Goal: Book appointment/travel/reservation

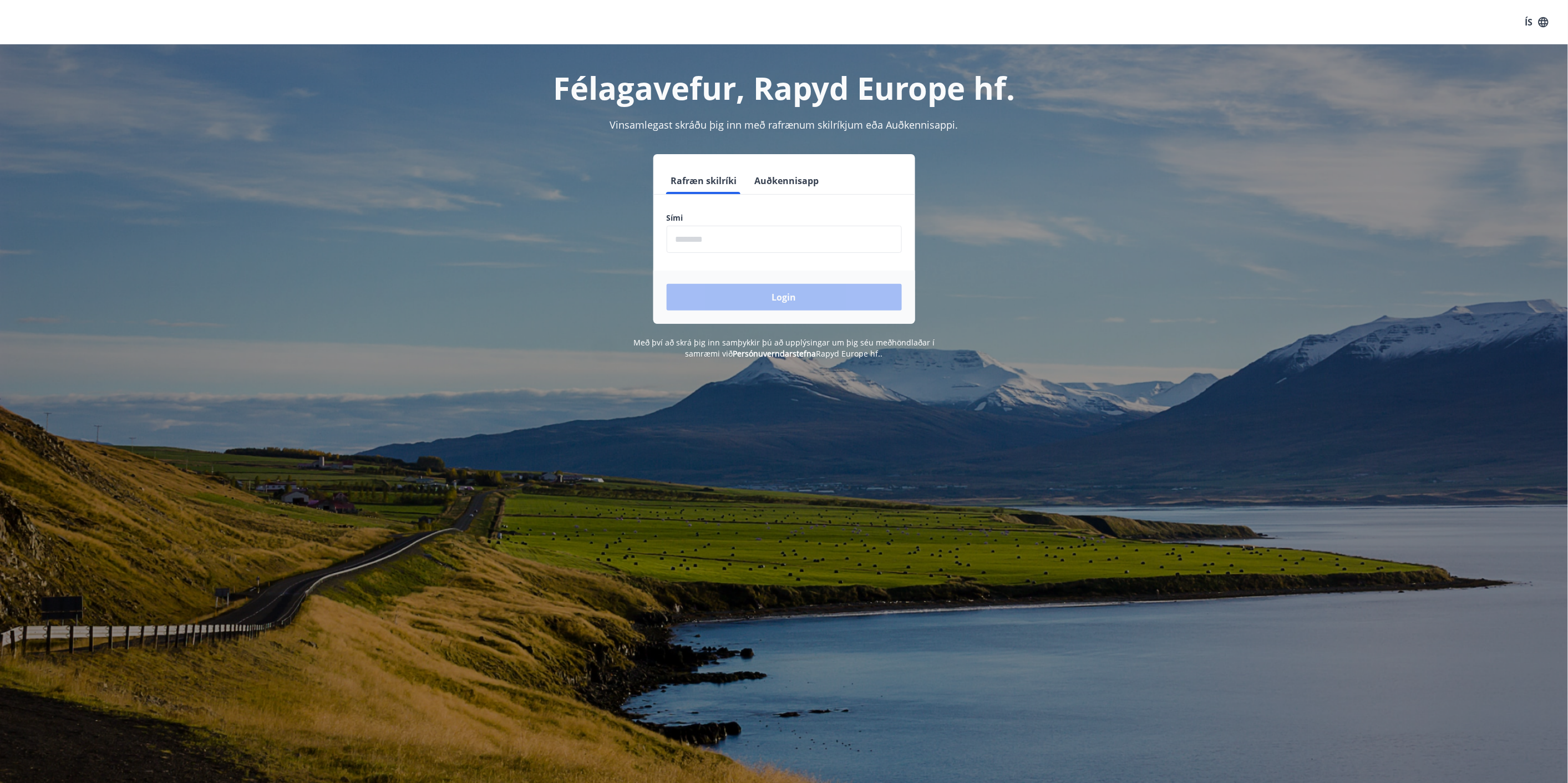
click at [719, 241] on input "phone" at bounding box center [784, 239] width 235 height 27
click at [749, 238] on input "phone" at bounding box center [784, 239] width 235 height 27
type input "********"
click at [778, 295] on button "Login" at bounding box center [784, 297] width 235 height 26
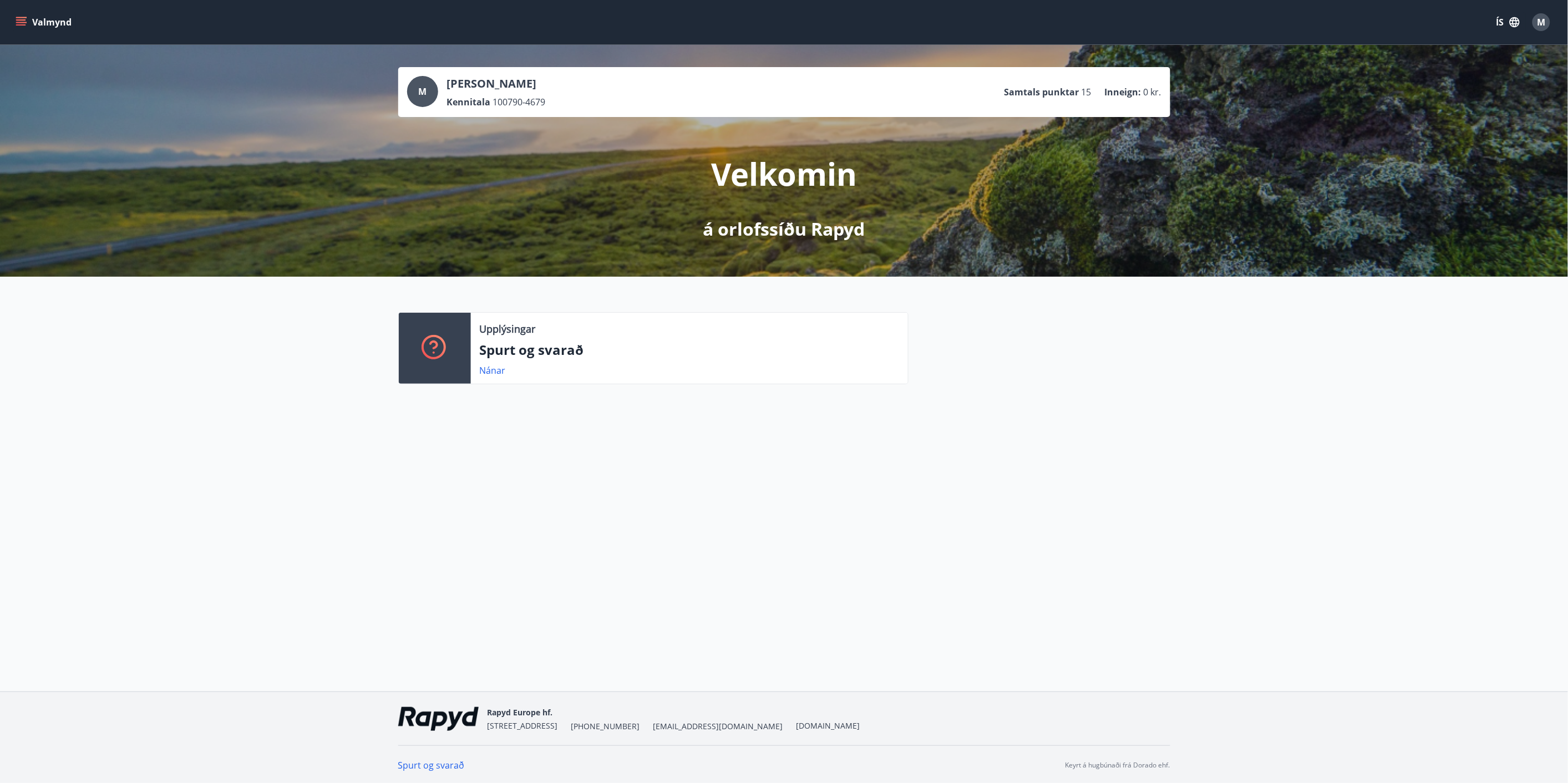
click at [670, 108] on div "M Martina Keshia Williams Kennitala 100790-4679 Samtals punktar 15 Inneign : 0 …" at bounding box center [784, 92] width 754 height 32
click at [44, 23] on button "Valmynd" at bounding box center [45, 22] width 62 height 20
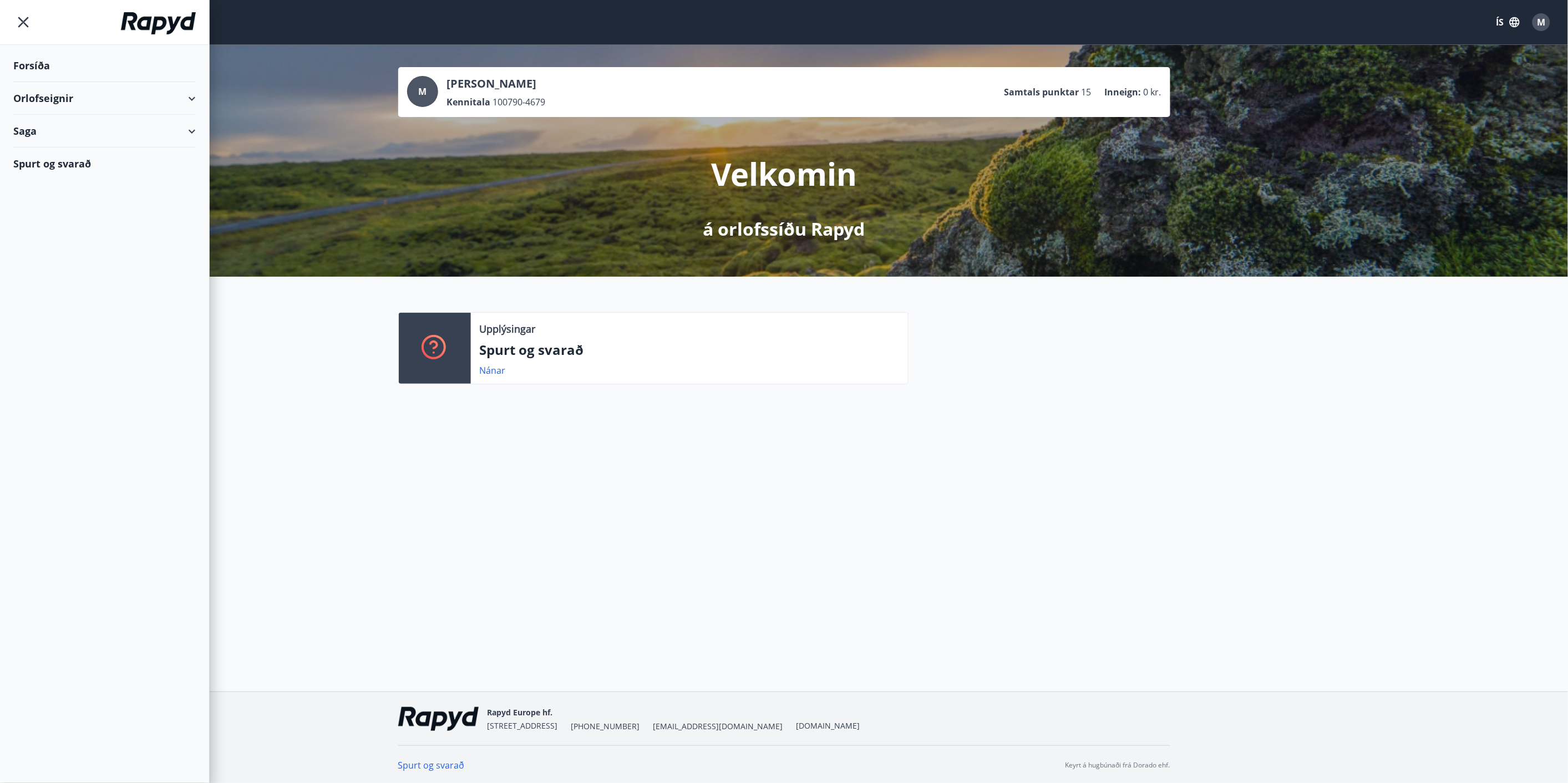
click at [141, 99] on div "Orlofseignir" at bounding box center [105, 98] width 182 height 32
click at [85, 150] on div "Bókunardagatal" at bounding box center [104, 150] width 165 height 23
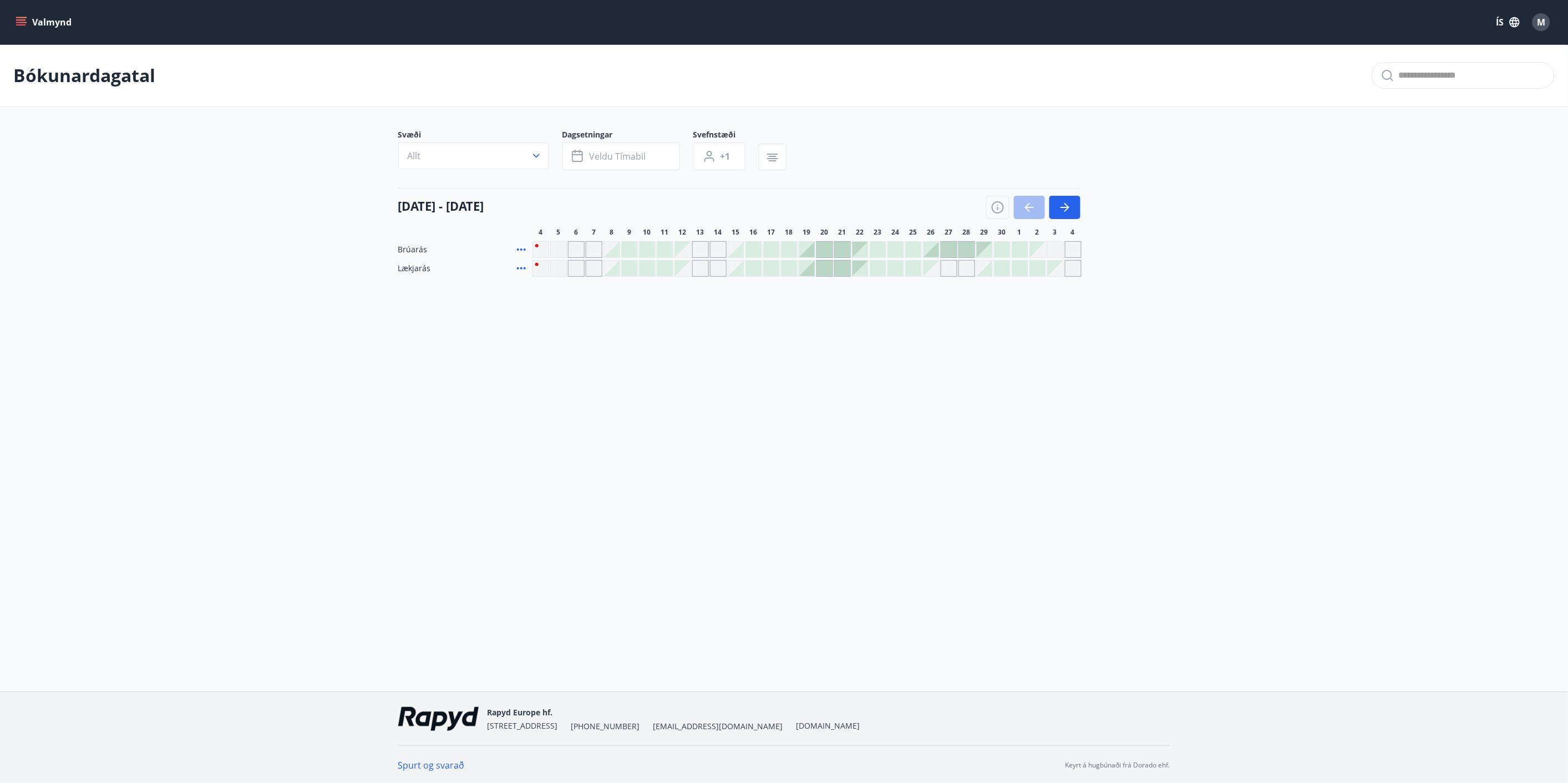
click at [821, 250] on div at bounding box center [824, 249] width 15 height 15
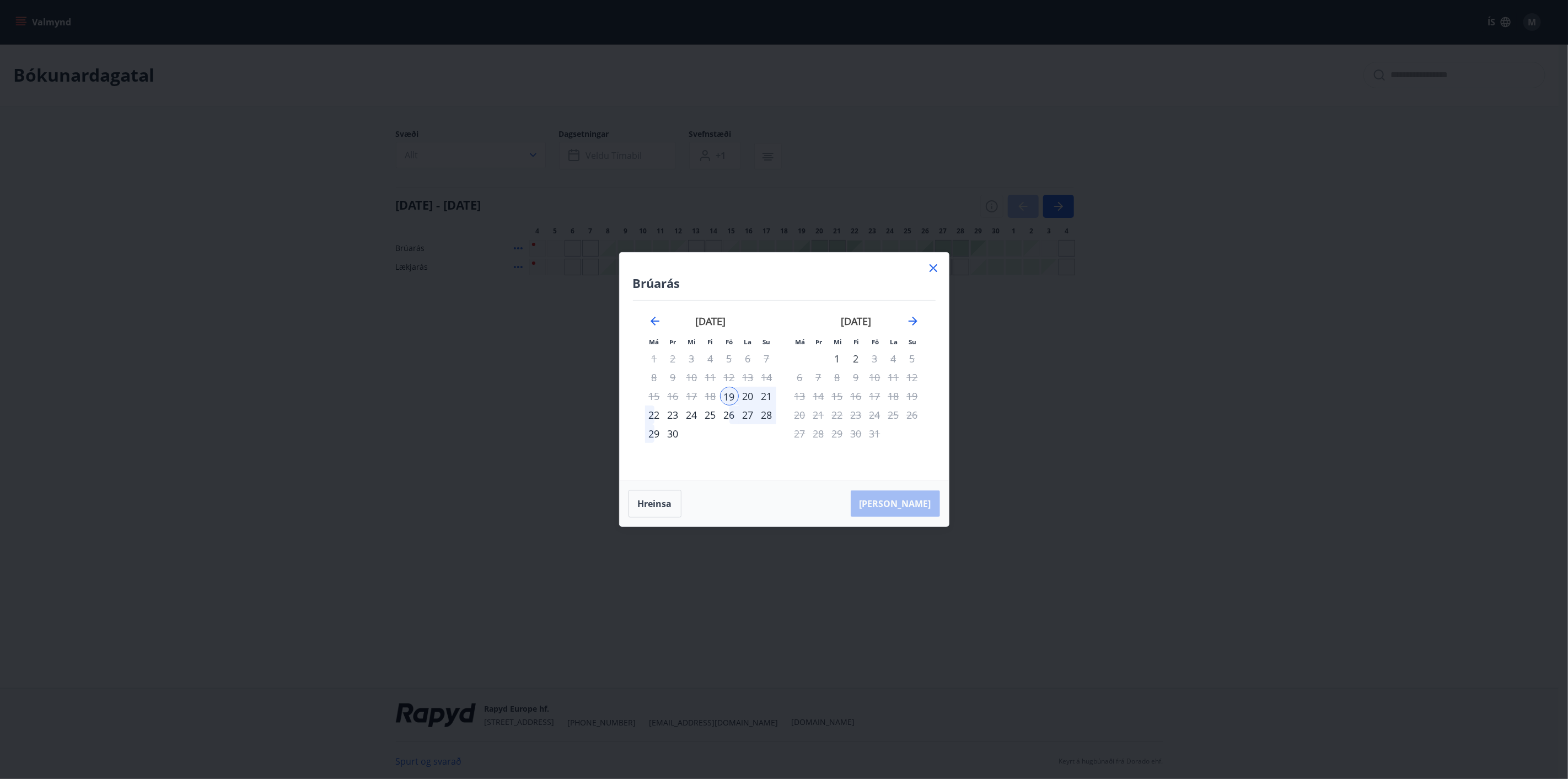
click at [933, 266] on icon at bounding box center [934, 268] width 13 height 13
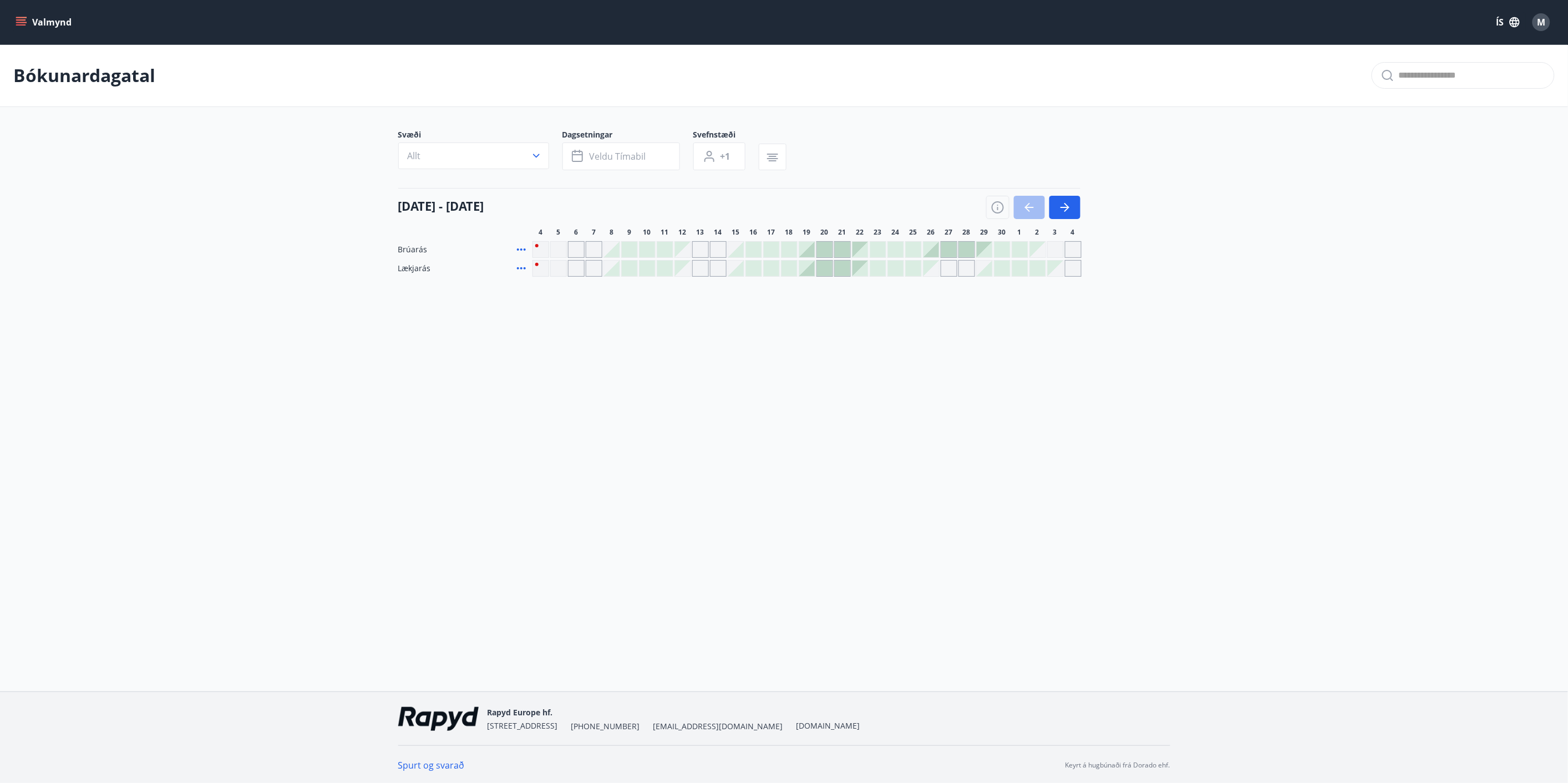
click at [827, 250] on div at bounding box center [824, 249] width 15 height 15
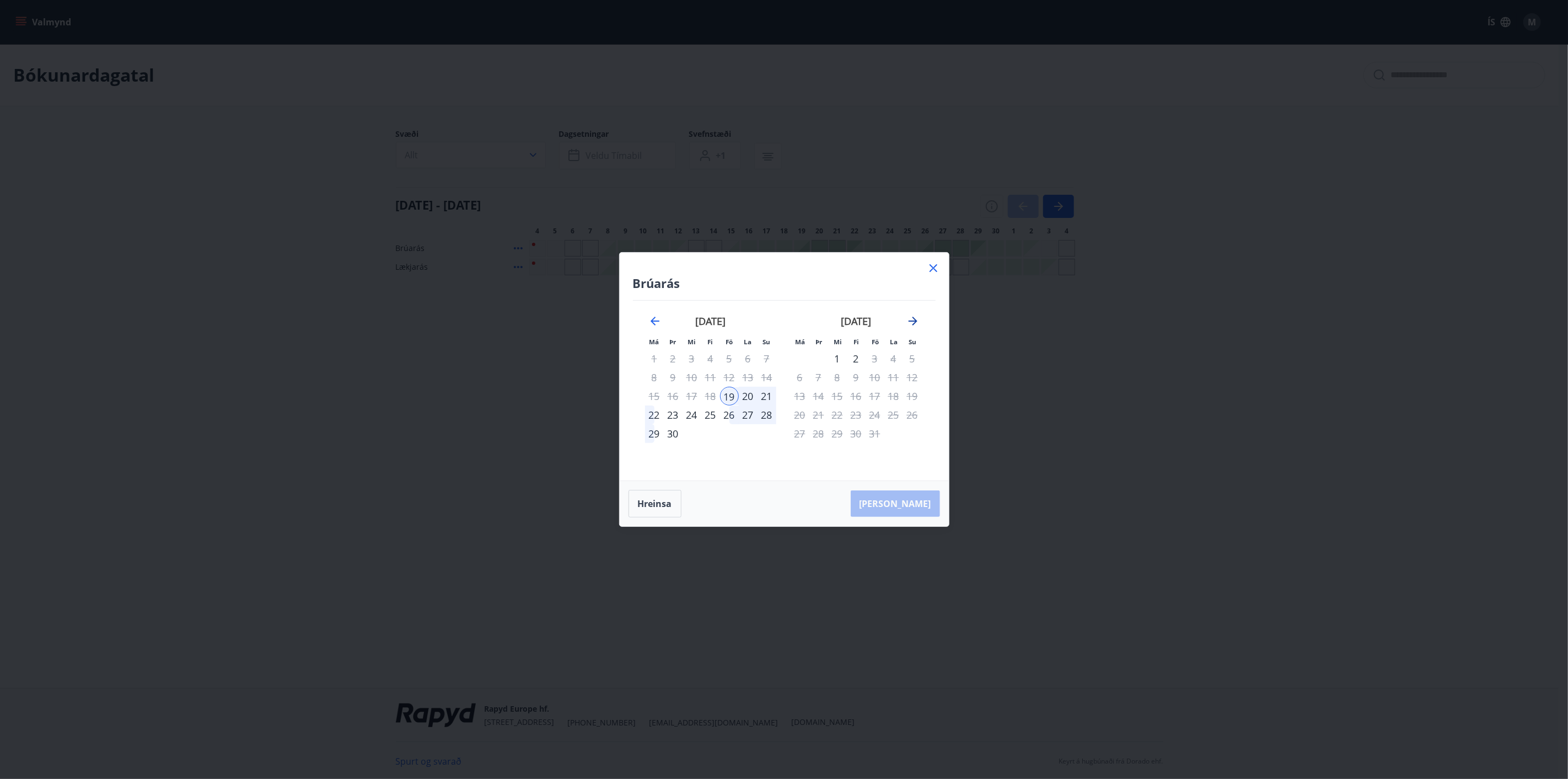
click at [910, 319] on icon "Move forward to switch to the next month." at bounding box center [913, 321] width 13 height 13
click at [933, 271] on icon at bounding box center [934, 268] width 13 height 13
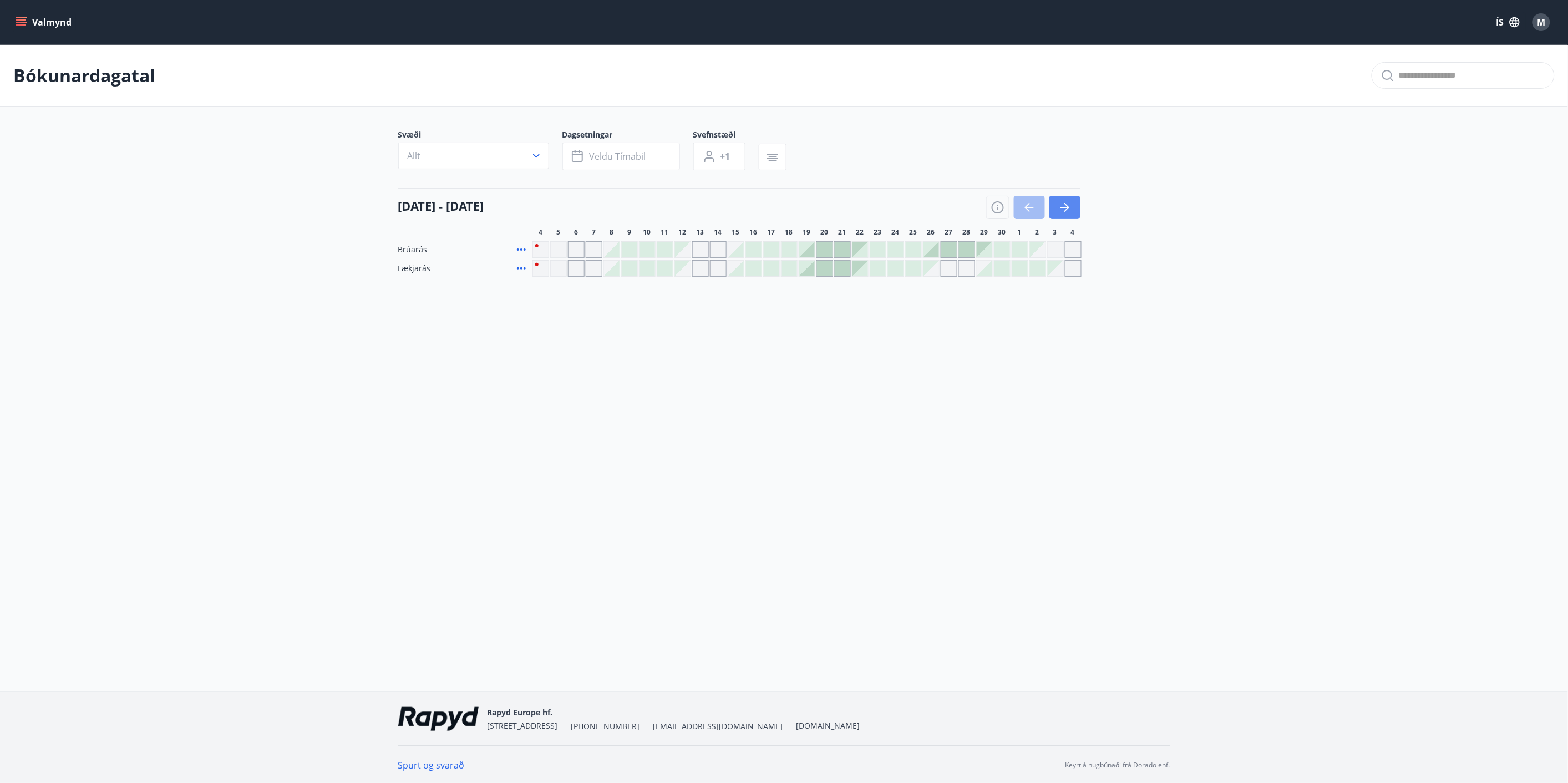
click at [1059, 205] on icon "button" at bounding box center [1065, 208] width 13 height 13
click at [1068, 206] on icon "button" at bounding box center [1065, 208] width 13 height 13
click at [912, 250] on div at bounding box center [913, 249] width 15 height 15
